Goal: Task Accomplishment & Management: Manage account settings

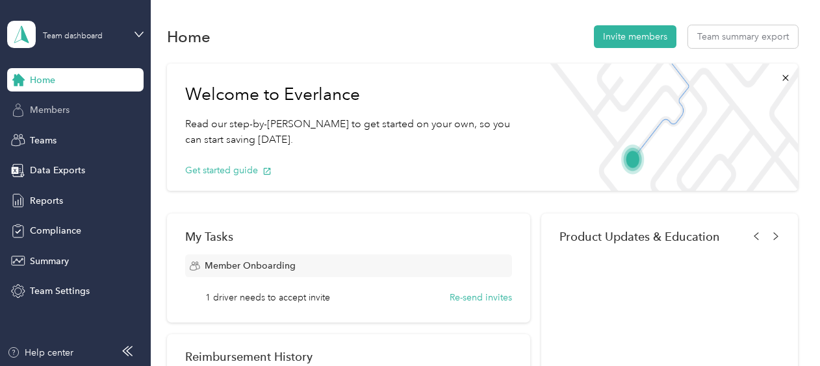
click at [63, 117] on div "Members" at bounding box center [75, 110] width 136 height 23
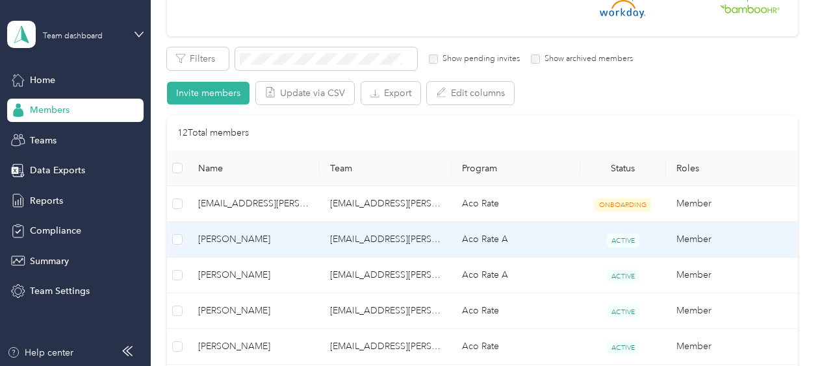
scroll to position [260, 0]
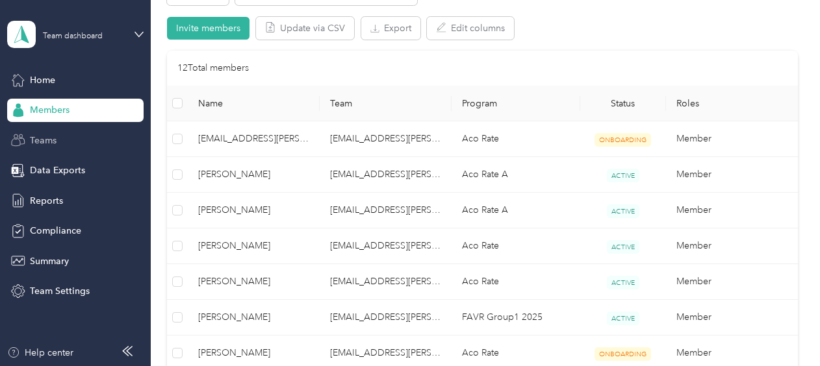
click at [38, 145] on span "Teams" at bounding box center [43, 141] width 27 height 14
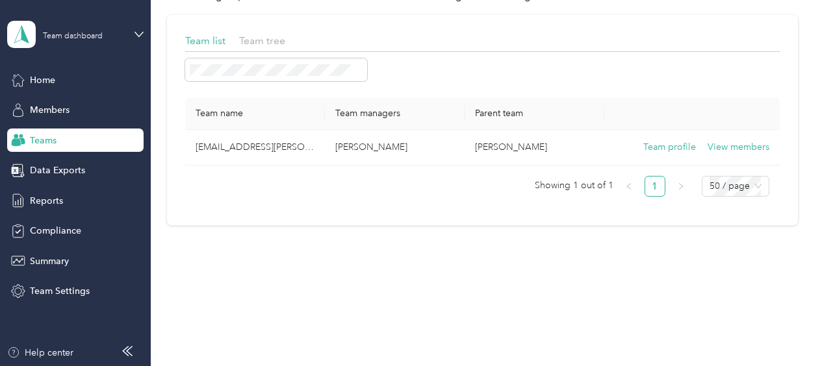
scroll to position [68, 0]
click at [71, 174] on span "Data Exports" at bounding box center [57, 171] width 55 height 14
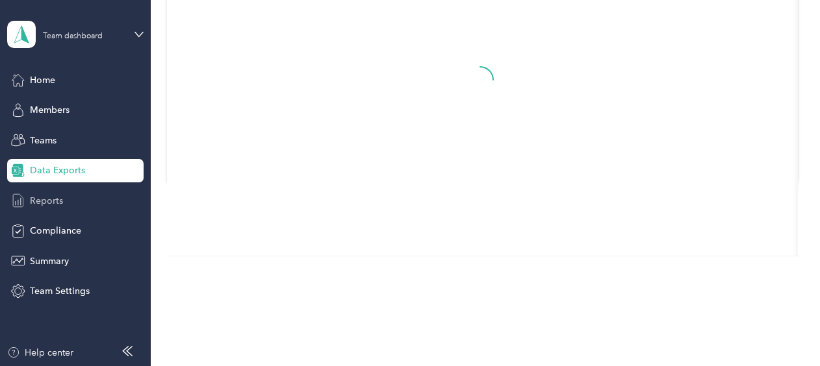
click at [53, 199] on span "Reports" at bounding box center [46, 201] width 33 height 14
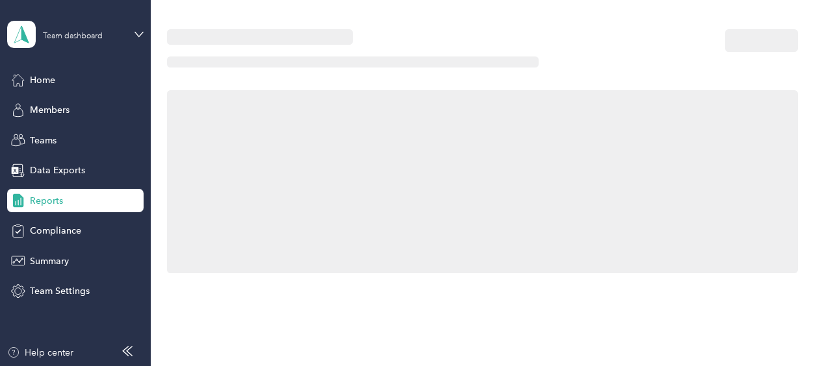
scroll to position [260, 0]
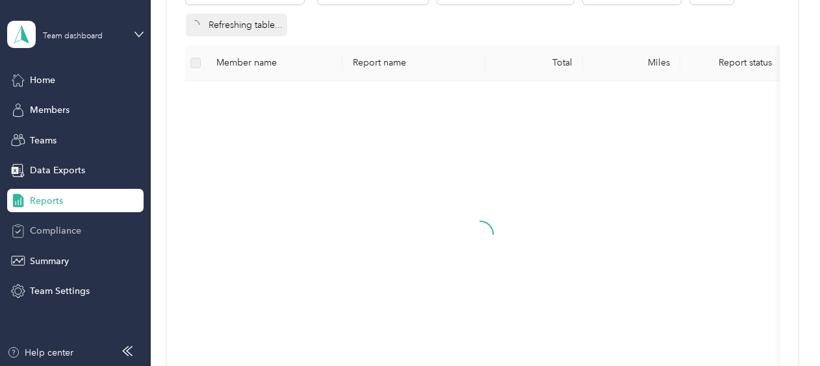
click at [60, 229] on span "Compliance" at bounding box center [55, 231] width 51 height 14
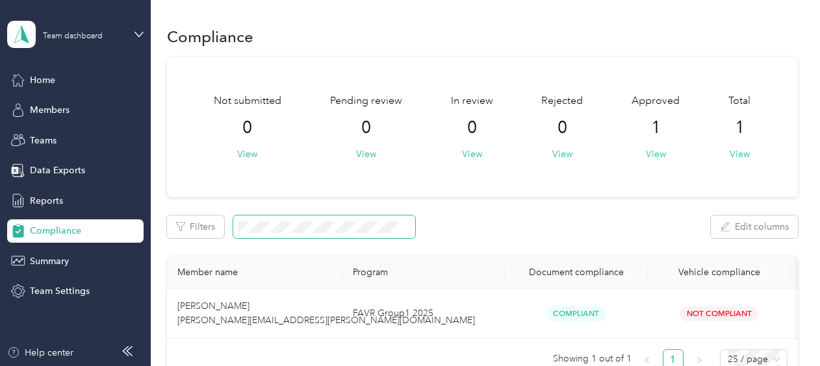
scroll to position [130, 0]
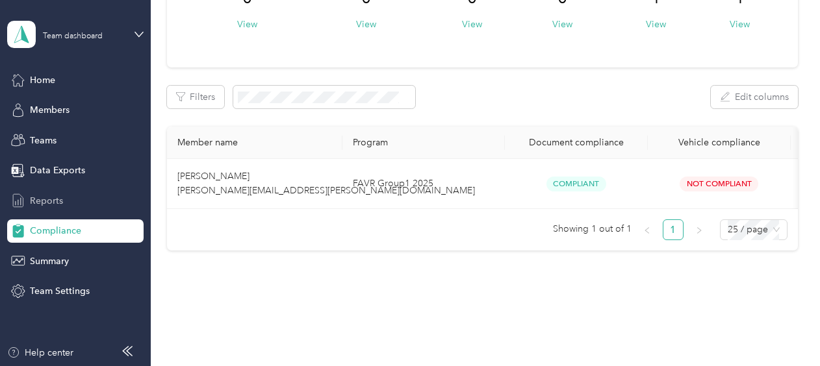
click at [52, 205] on span "Reports" at bounding box center [46, 201] width 33 height 14
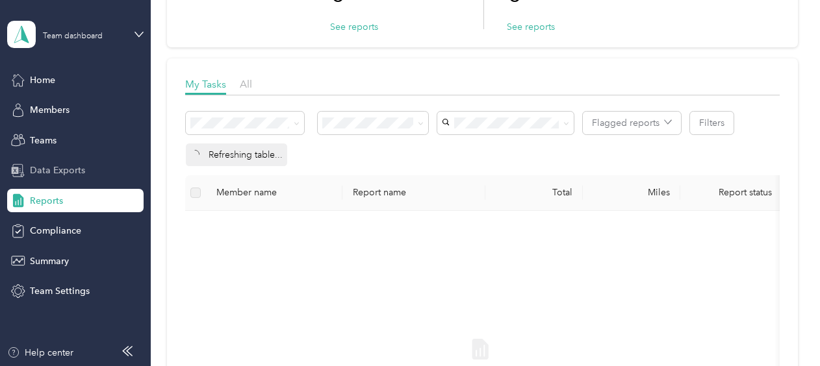
click at [52, 170] on span "Data Exports" at bounding box center [57, 171] width 55 height 14
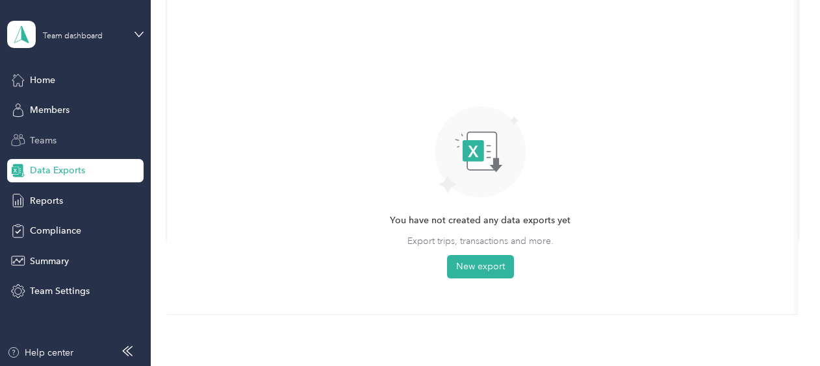
click at [42, 139] on span "Teams" at bounding box center [43, 141] width 27 height 14
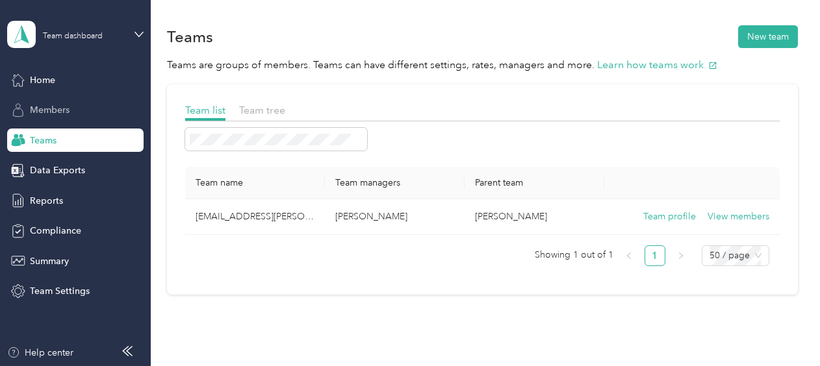
drag, startPoint x: 39, startPoint y: 110, endPoint x: 52, endPoint y: 109, distance: 13.0
click at [39, 109] on span "Members" at bounding box center [50, 110] width 40 height 14
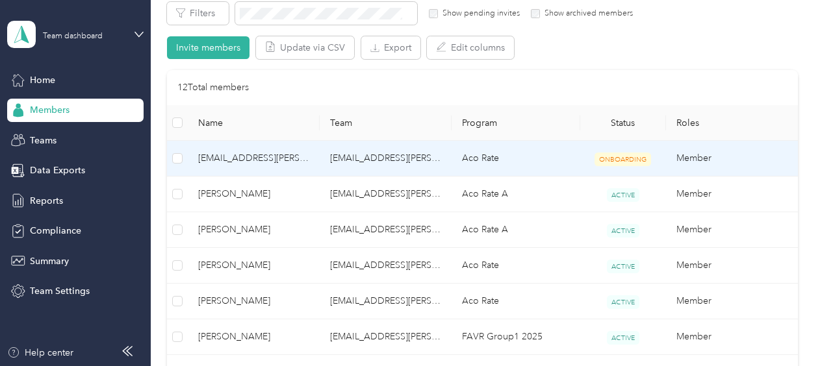
scroll to position [195, 0]
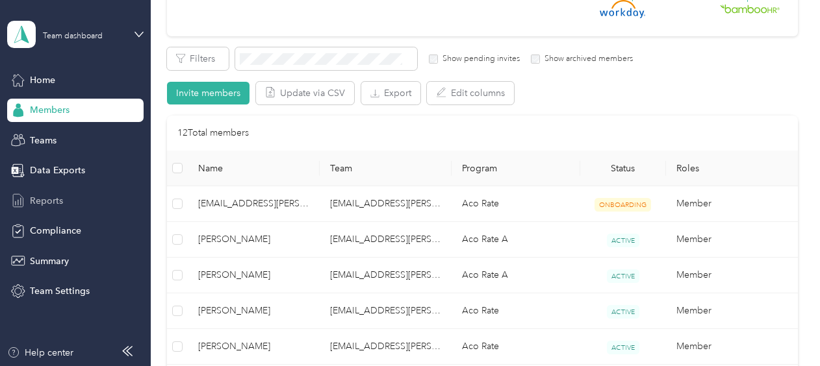
click at [34, 197] on span "Reports" at bounding box center [46, 201] width 33 height 14
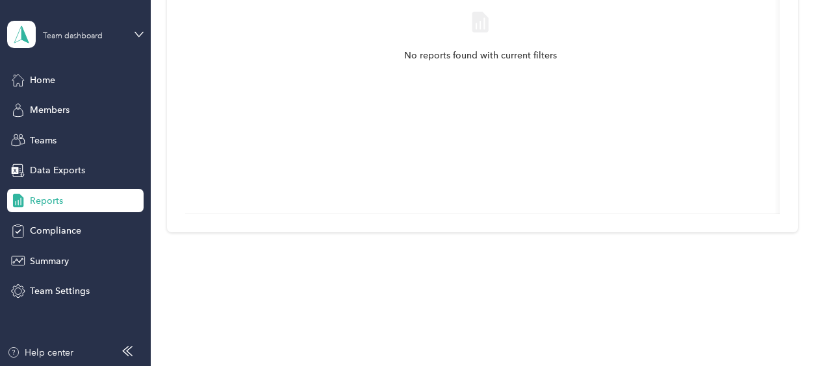
scroll to position [110, 0]
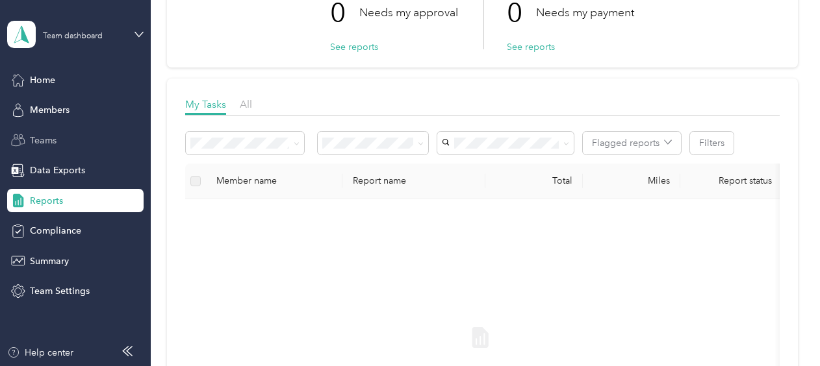
click at [46, 144] on span "Teams" at bounding box center [43, 141] width 27 height 14
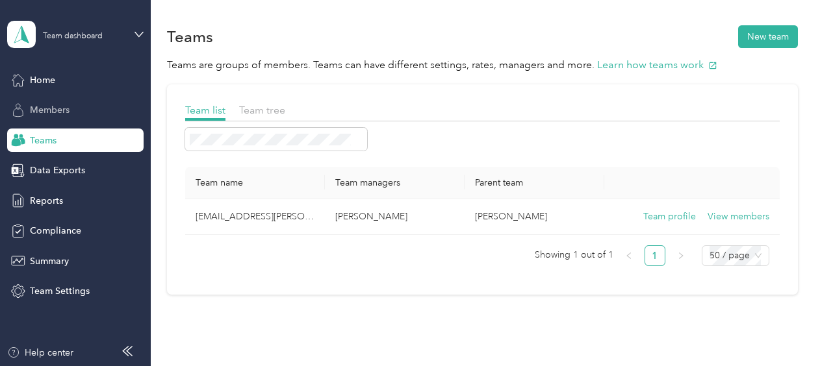
click at [42, 104] on span "Members" at bounding box center [50, 110] width 40 height 14
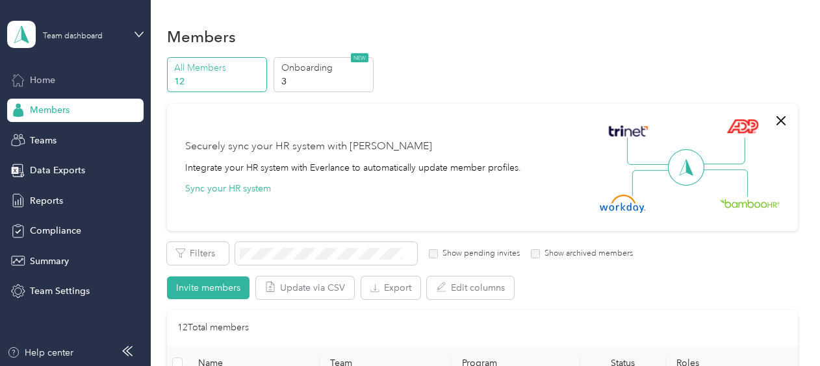
click at [51, 82] on span "Home" at bounding box center [42, 80] width 25 height 14
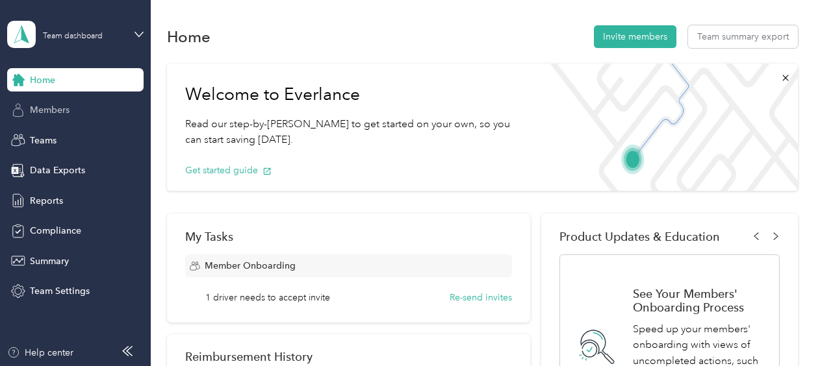
click at [60, 105] on span "Members" at bounding box center [50, 110] width 40 height 14
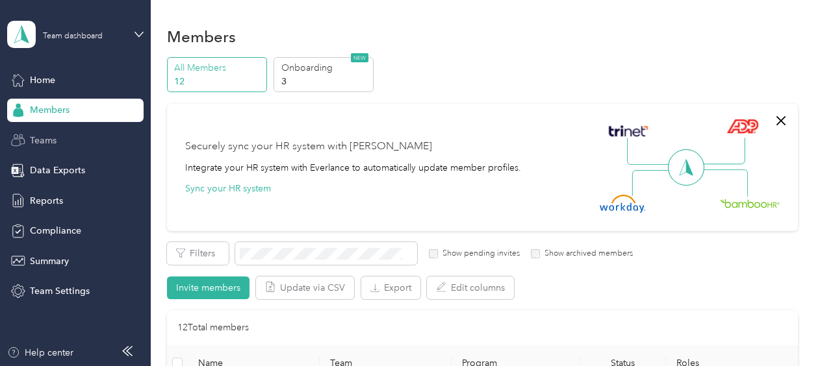
click at [45, 144] on span "Teams" at bounding box center [43, 141] width 27 height 14
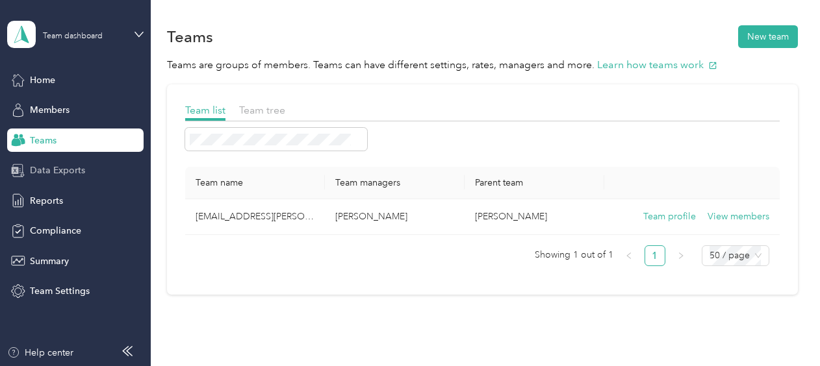
click at [73, 171] on span "Data Exports" at bounding box center [57, 171] width 55 height 14
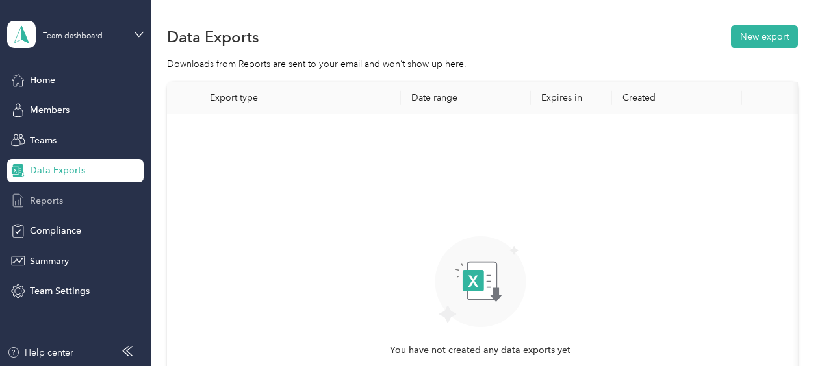
click at [42, 203] on span "Reports" at bounding box center [46, 201] width 33 height 14
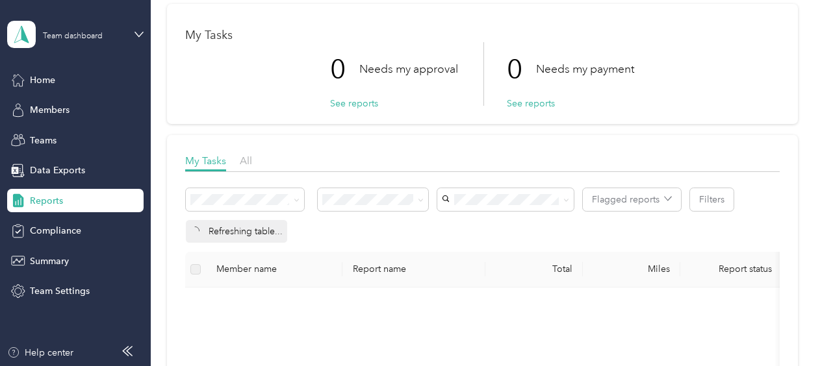
scroll to position [65, 0]
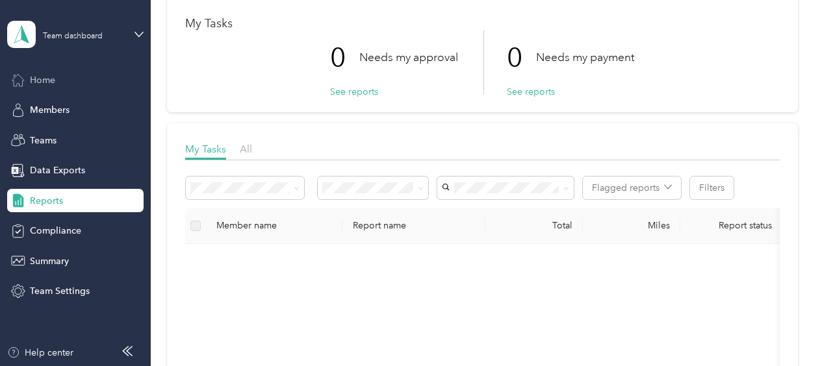
drag, startPoint x: 39, startPoint y: 88, endPoint x: 32, endPoint y: 86, distance: 7.0
click at [39, 88] on div "Home" at bounding box center [75, 79] width 136 height 23
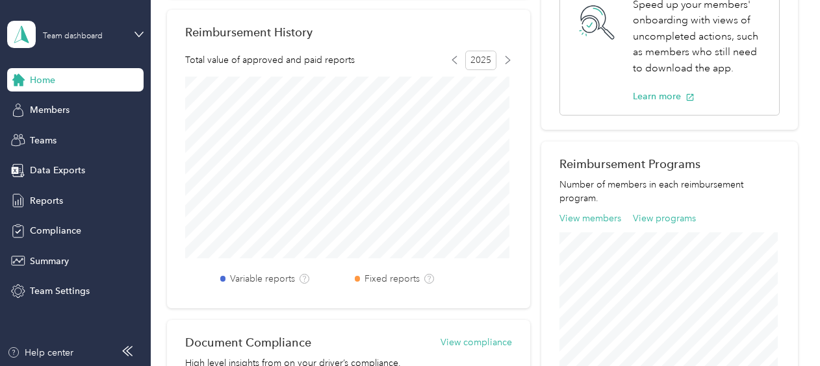
scroll to position [195, 0]
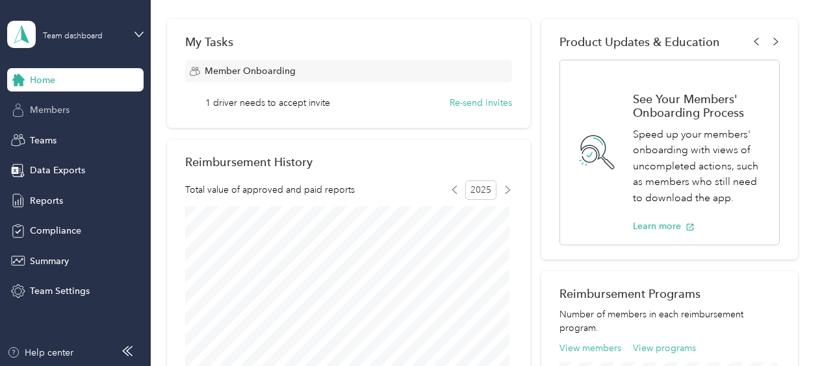
click at [45, 108] on span "Members" at bounding box center [50, 110] width 40 height 14
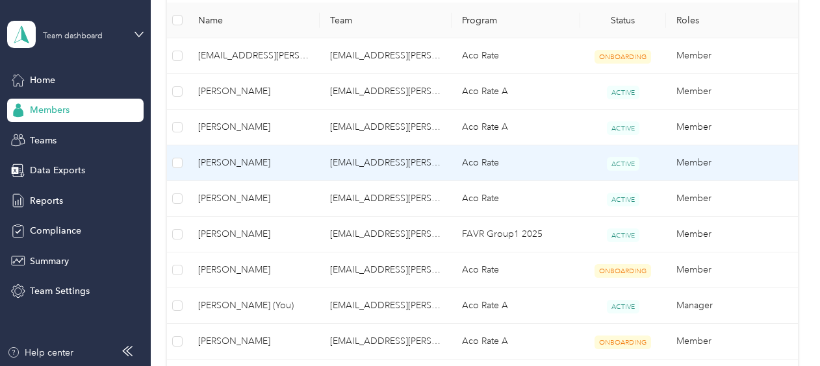
scroll to position [390, 0]
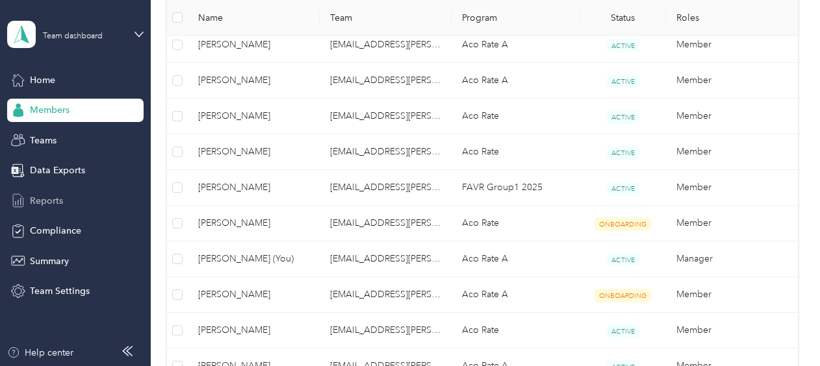
click at [53, 207] on span "Reports" at bounding box center [46, 201] width 33 height 14
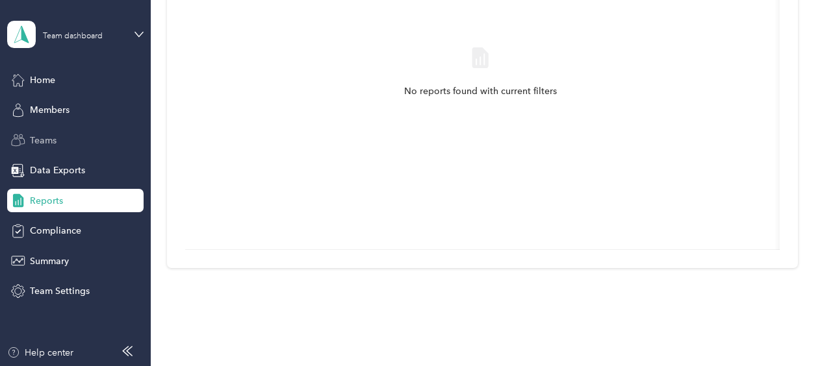
click at [51, 140] on span "Teams" at bounding box center [43, 141] width 27 height 14
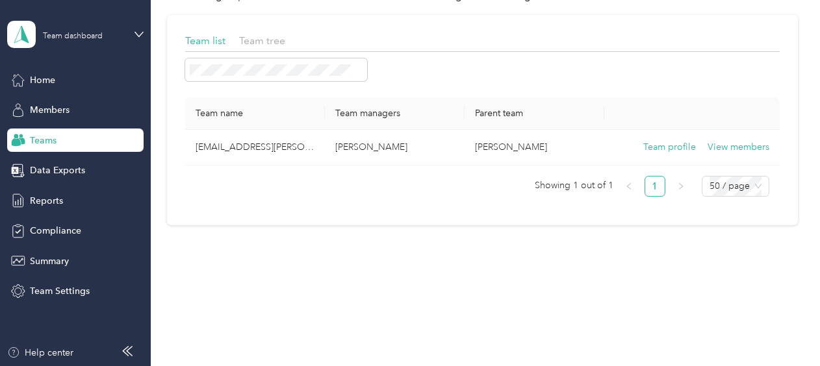
scroll to position [68, 0]
click at [49, 103] on span "Members" at bounding box center [50, 110] width 40 height 14
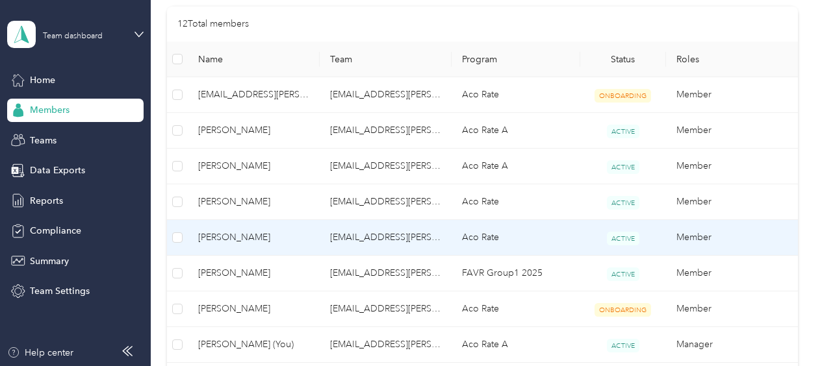
scroll to position [325, 0]
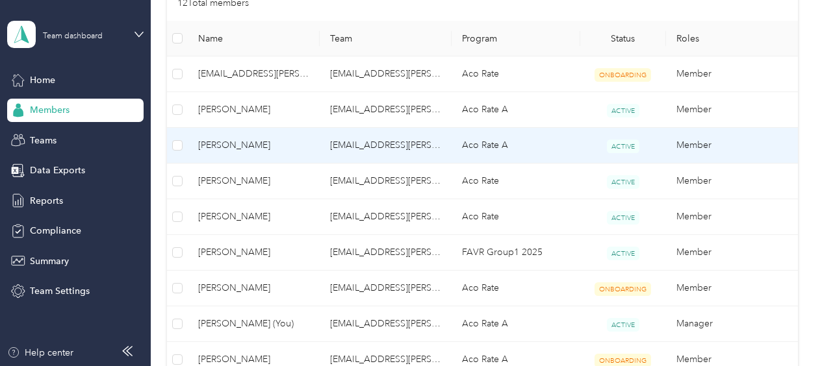
click at [294, 140] on span "[PERSON_NAME]" at bounding box center [253, 145] width 111 height 14
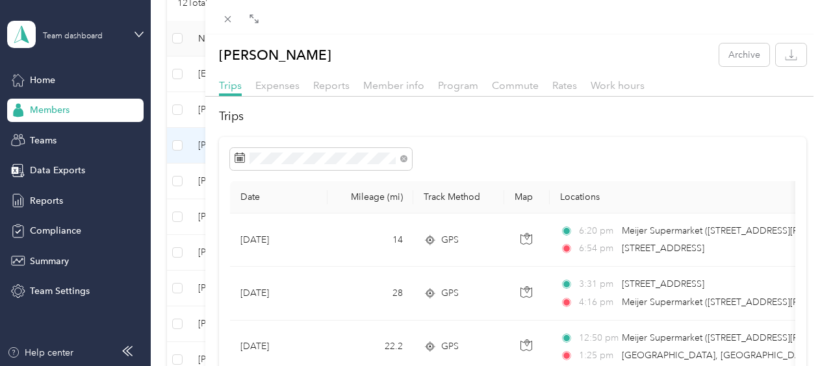
click at [32, 81] on div "[PERSON_NAME] Archive Trips Expenses Reports Member info Program Commute Rates …" at bounding box center [410, 183] width 820 height 366
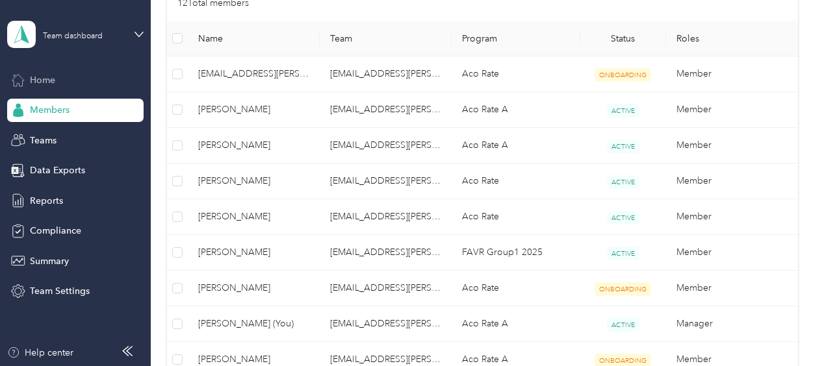
click at [36, 79] on span "Home" at bounding box center [42, 80] width 25 height 14
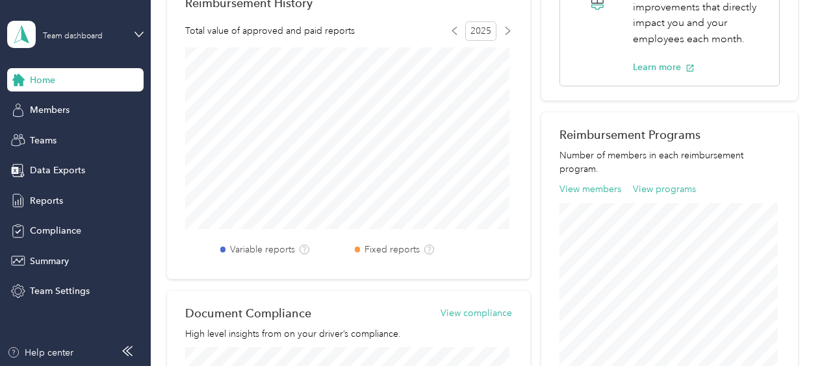
scroll to position [351, 0]
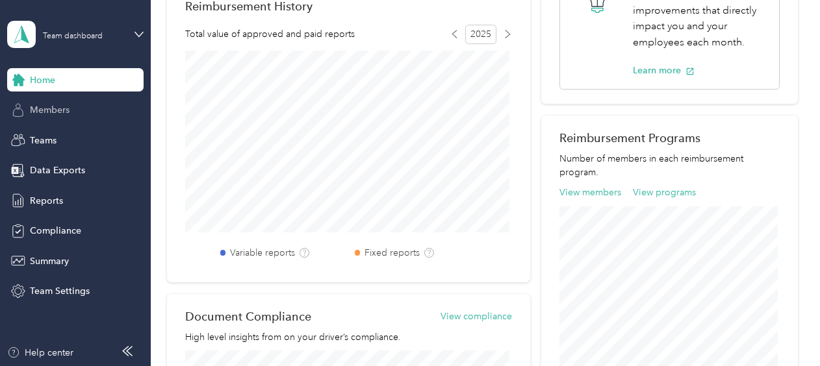
click at [49, 110] on span "Members" at bounding box center [50, 110] width 40 height 14
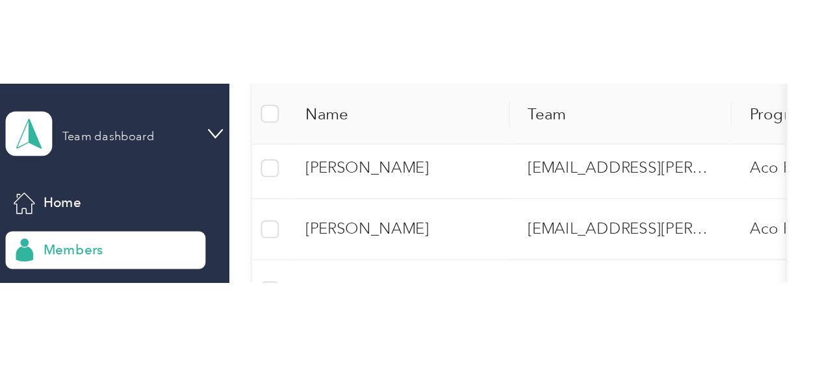
scroll to position [365, 0]
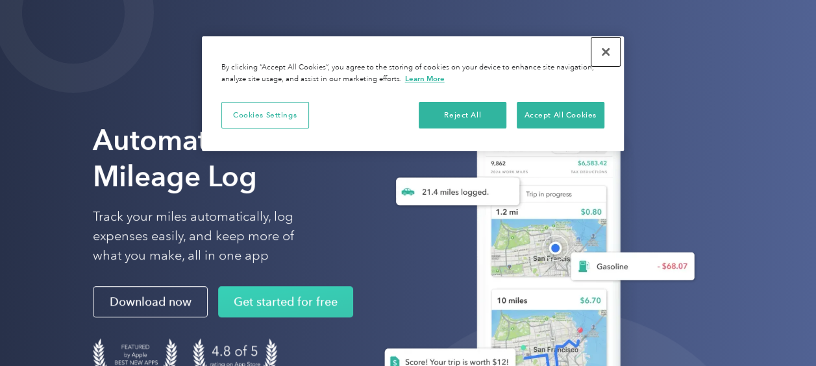
click at [604, 49] on button "Close" at bounding box center [606, 52] width 29 height 29
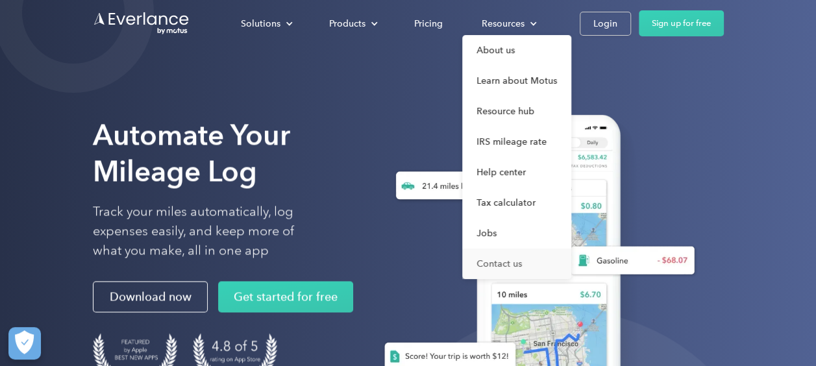
click at [518, 260] on link "Contact us" at bounding box center [516, 264] width 109 height 31
